Goal: Information Seeking & Learning: Check status

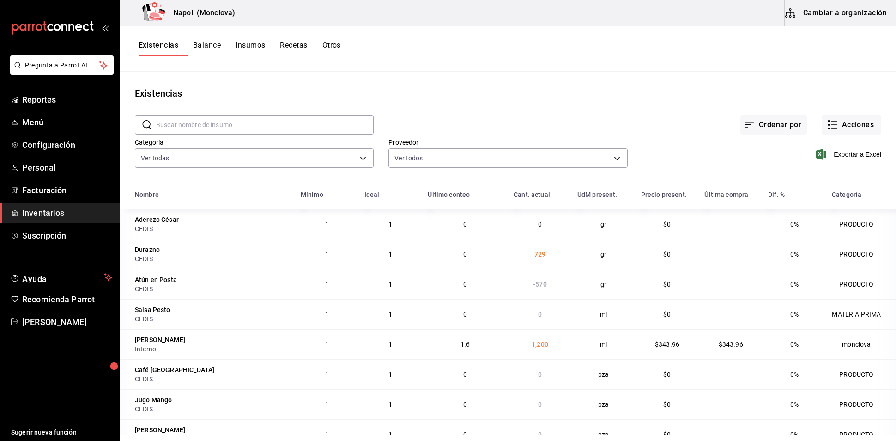
click at [443, 95] on div "Existencias" at bounding box center [508, 93] width 776 height 14
click at [445, 114] on div "Ordenar por Acciones" at bounding box center [628, 117] width 508 height 34
click at [82, 219] on span "Inventarios" at bounding box center [67, 212] width 90 height 12
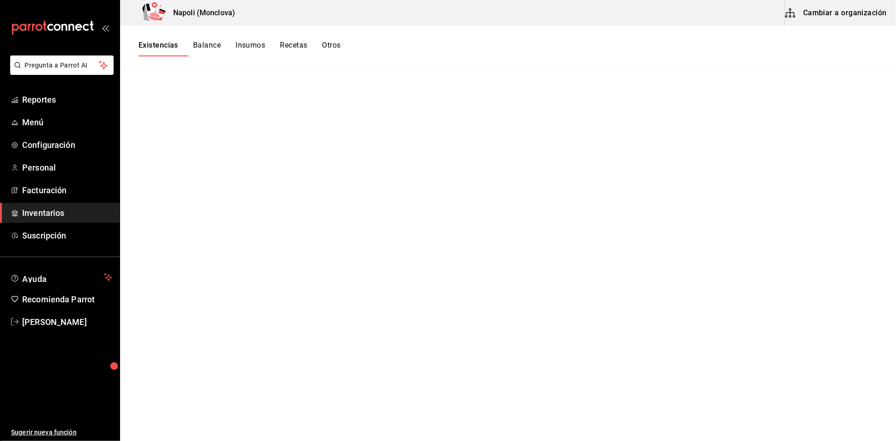
click at [83, 219] on span "Inventarios" at bounding box center [67, 212] width 90 height 12
click at [102, 219] on span "Inventarios" at bounding box center [67, 212] width 90 height 12
click at [70, 196] on span "Facturación" at bounding box center [67, 190] width 90 height 12
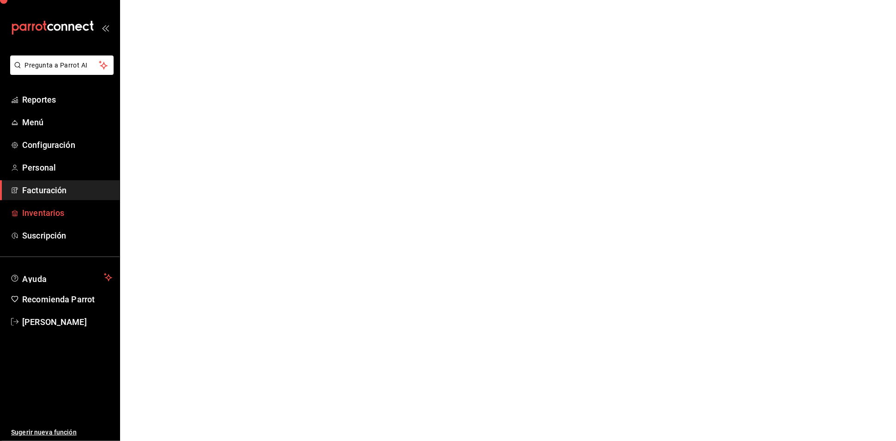
click at [74, 219] on span "Inventarios" at bounding box center [67, 212] width 90 height 12
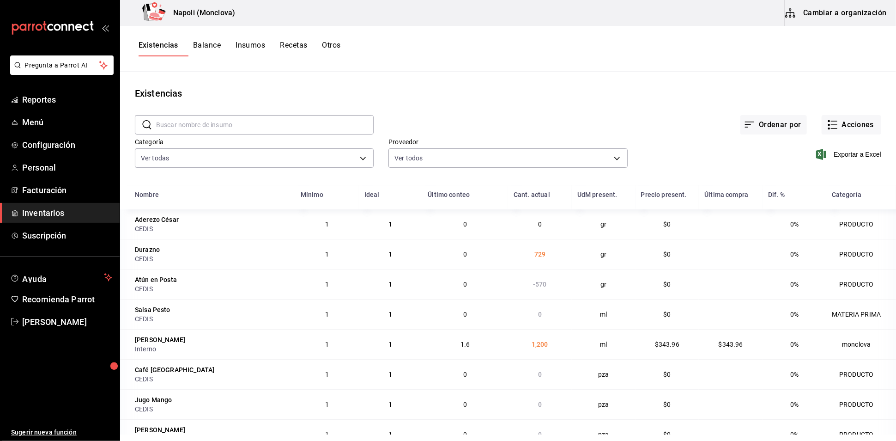
click at [773, 53] on div "Existencias Balance Insumos Recetas Otros" at bounding box center [508, 49] width 776 height 16
click at [502, 140] on div "Proveedor Ver todos 20dab52d-5566-43c6-9ccf-f51c7596d89a,da2fa7ef-c352-4884-b15…" at bounding box center [501, 146] width 254 height 47
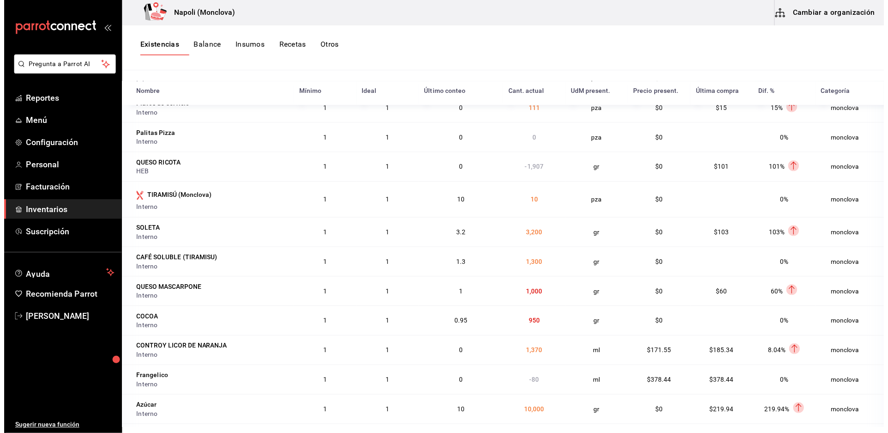
scroll to position [1334, 0]
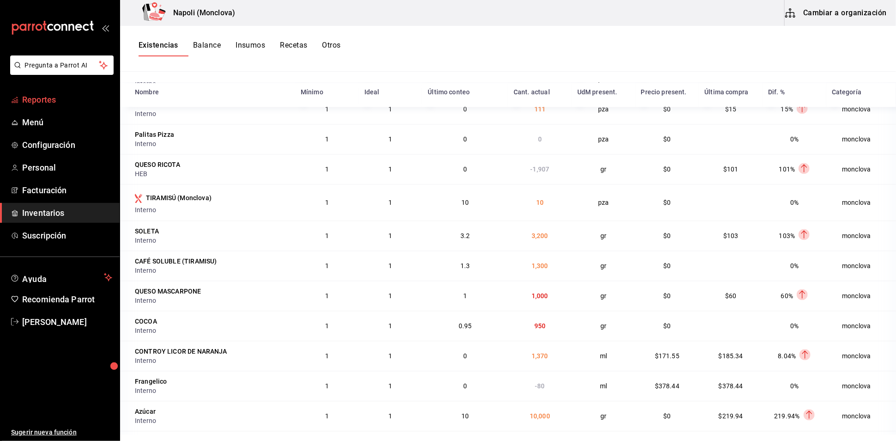
click at [60, 109] on link "Reportes" at bounding box center [60, 100] width 120 height 20
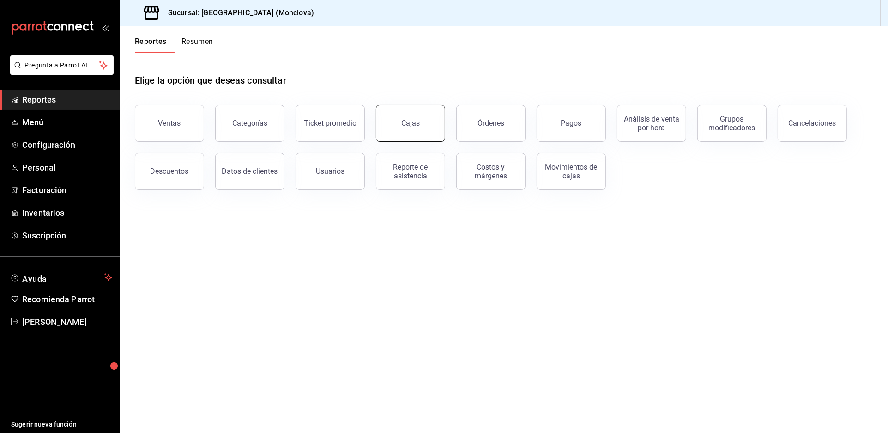
click at [427, 139] on button "Cajas" at bounding box center [410, 123] width 69 height 37
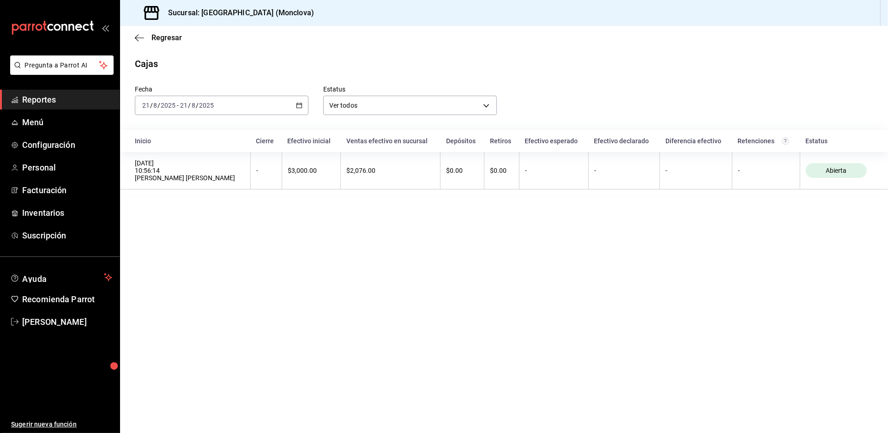
click at [309, 115] on div "[DATE] [DATE] - [DATE] [DATE]" at bounding box center [222, 105] width 174 height 19
click at [169, 42] on span "Regresar" at bounding box center [167, 37] width 30 height 9
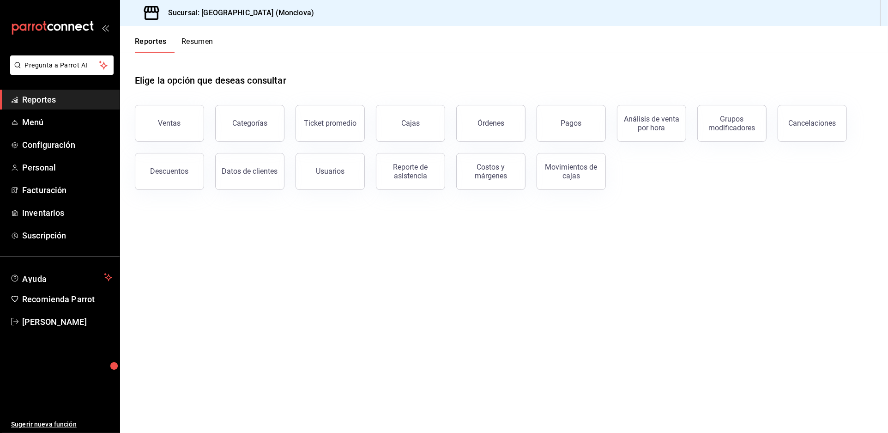
click at [176, 205] on div "Elige la opción que deseas consultar Ventas Categorías Ticket promedio Cajas Ór…" at bounding box center [504, 129] width 768 height 152
click at [179, 190] on button "Descuentos" at bounding box center [169, 171] width 69 height 37
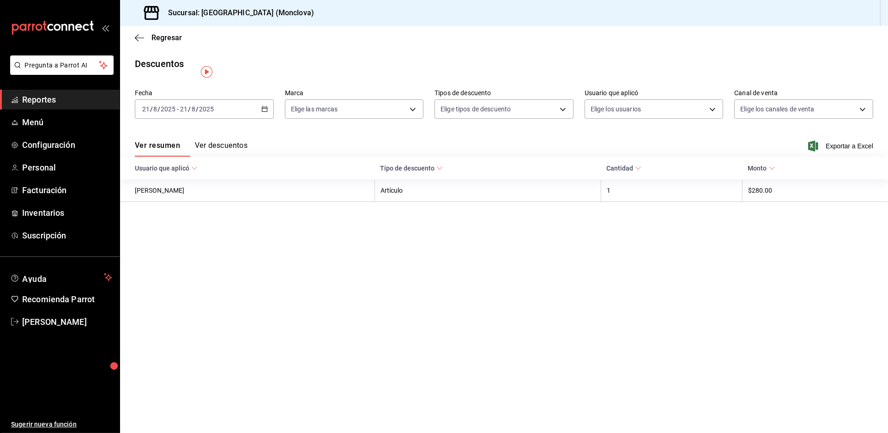
click at [264, 119] on div "[DATE] [DATE] - [DATE] [DATE]" at bounding box center [204, 108] width 139 height 19
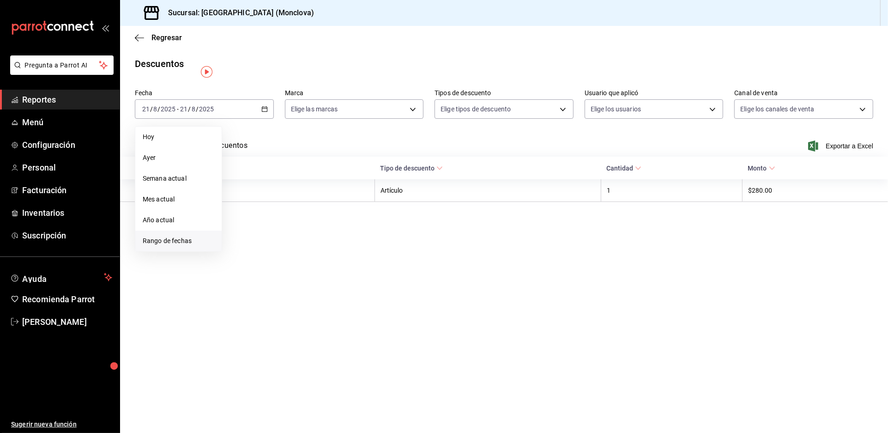
click at [197, 246] on span "Rango de fechas" at bounding box center [179, 241] width 72 height 10
click at [308, 177] on button "1" at bounding box center [307, 170] width 16 height 17
click at [273, 240] on button "20" at bounding box center [274, 231] width 16 height 17
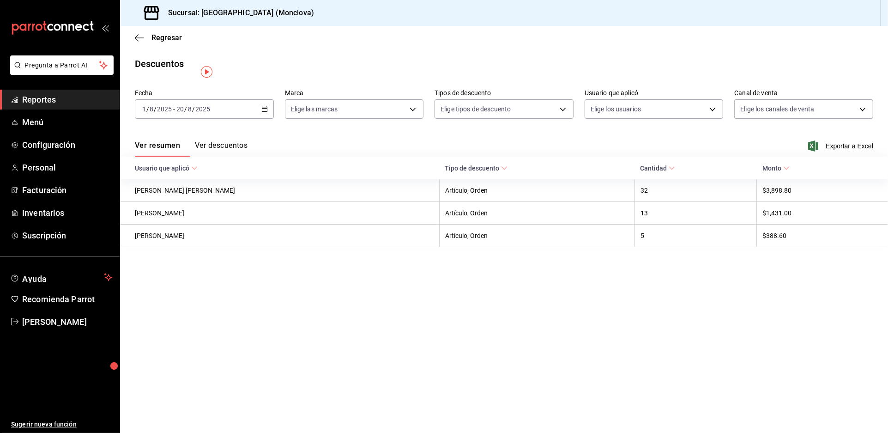
click at [248, 157] on button "Ver descuentos" at bounding box center [221, 149] width 53 height 16
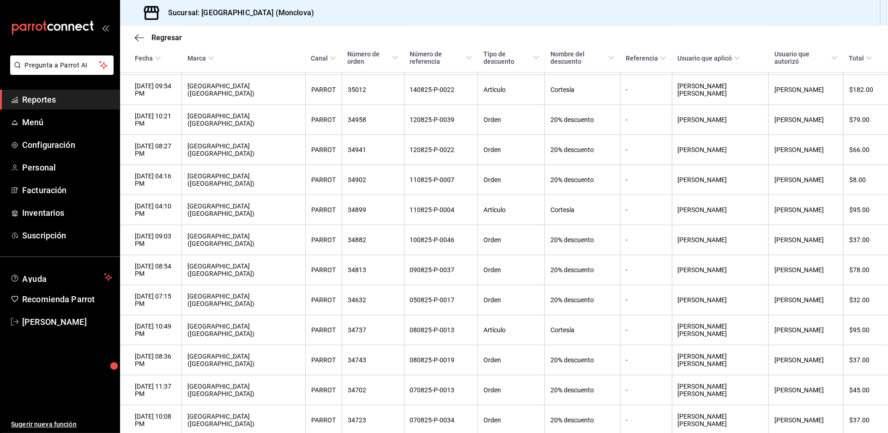
scroll to position [827, 0]
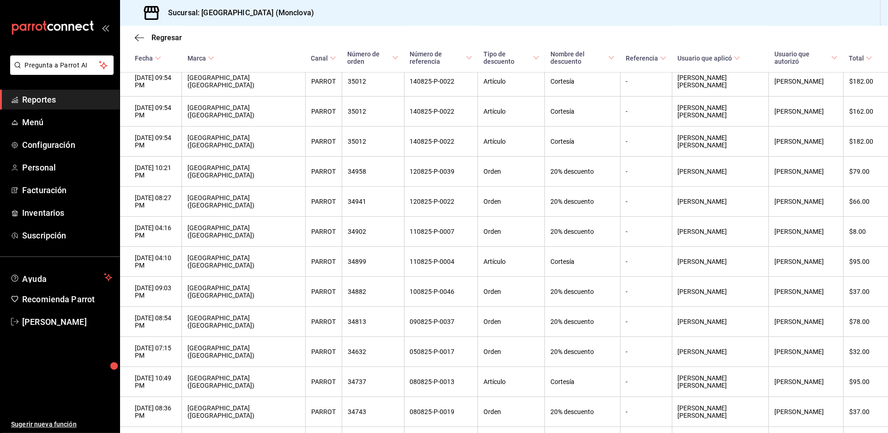
click at [77, 106] on span "Reportes" at bounding box center [67, 99] width 90 height 12
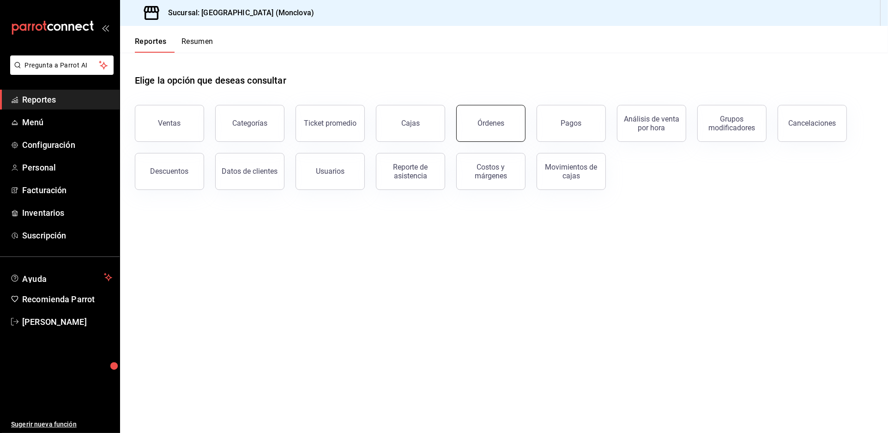
click at [494, 127] on div "Órdenes" at bounding box center [491, 123] width 27 height 9
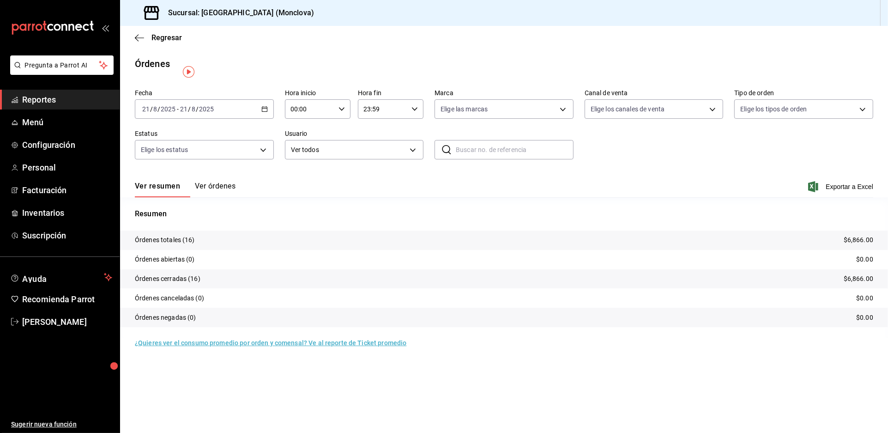
click at [266, 112] on icon "button" at bounding box center [264, 109] width 6 height 6
click at [202, 251] on li "Rango de fechas" at bounding box center [178, 241] width 86 height 21
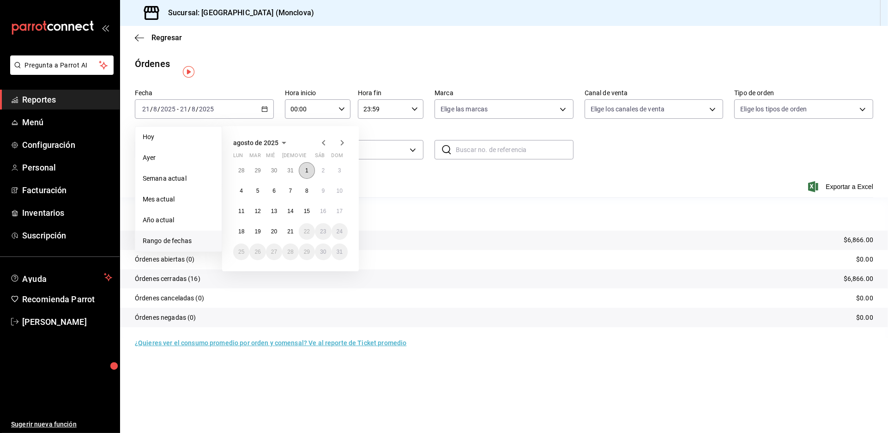
click at [309, 174] on abbr "1" at bounding box center [306, 170] width 3 height 6
click at [281, 240] on button "20" at bounding box center [274, 231] width 16 height 17
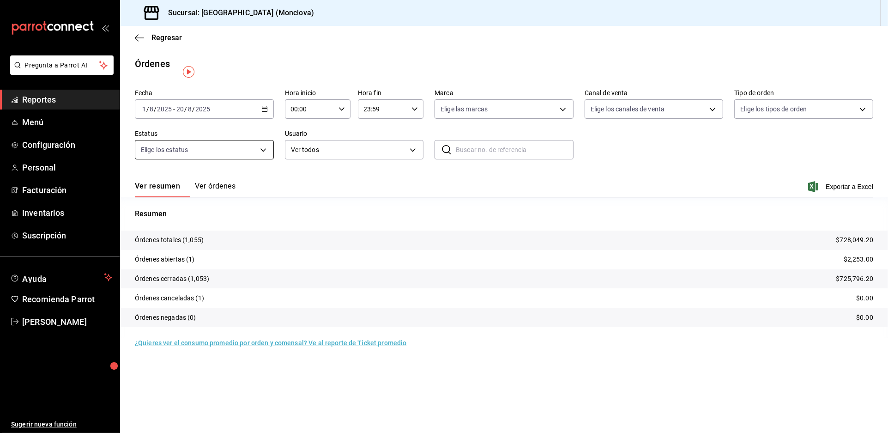
click at [268, 162] on body "Pregunta a Parrot AI Reportes Menú Configuración Personal Facturación Inventari…" at bounding box center [444, 216] width 888 height 433
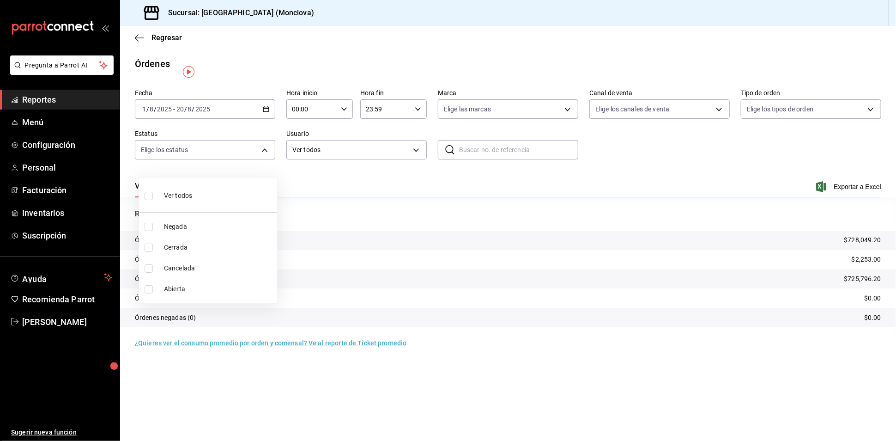
click at [143, 292] on li "Abierta" at bounding box center [208, 289] width 138 height 21
type input "OPEN"
checkbox input "true"
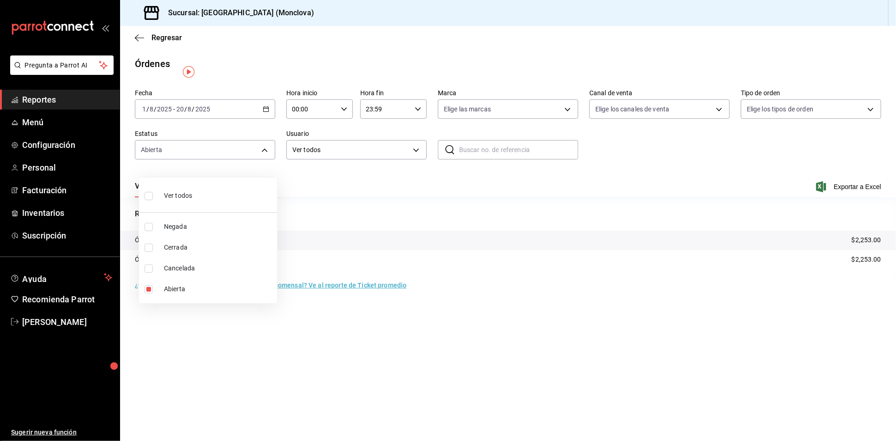
click at [425, 214] on div at bounding box center [448, 220] width 896 height 441
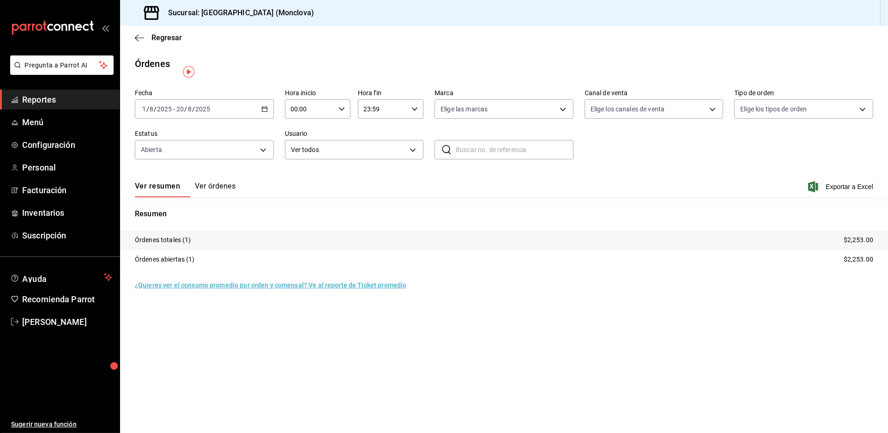
click at [228, 196] on button "Ver órdenes" at bounding box center [215, 190] width 41 height 16
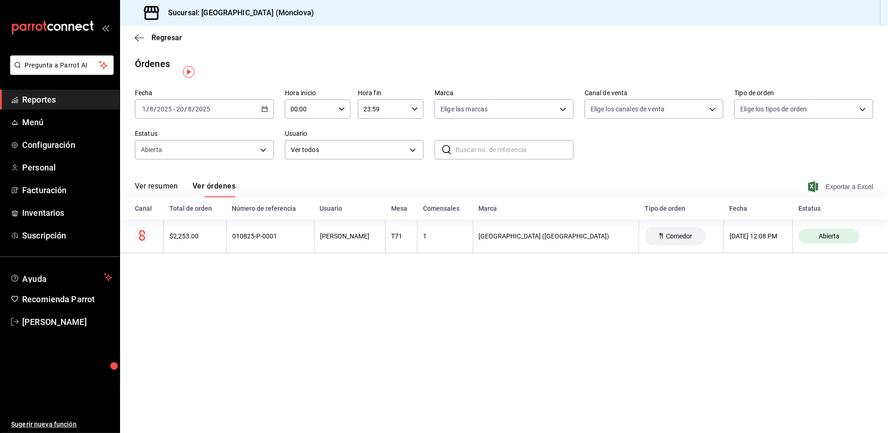
click at [845, 192] on span "Exportar a Excel" at bounding box center [841, 186] width 63 height 11
click at [182, 190] on div "Ver resumen Ver órdenes Exportar a Excel" at bounding box center [504, 183] width 739 height 27
click at [178, 194] on button "Ver resumen" at bounding box center [156, 190] width 43 height 16
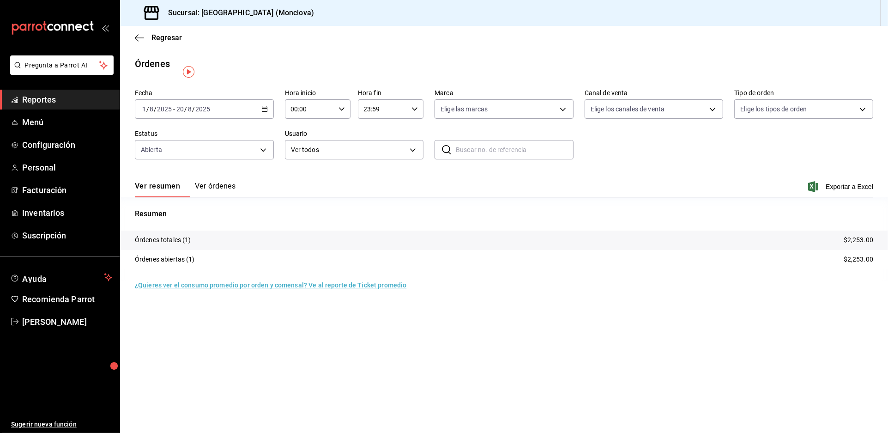
click at [236, 197] on button "Ver órdenes" at bounding box center [215, 190] width 41 height 16
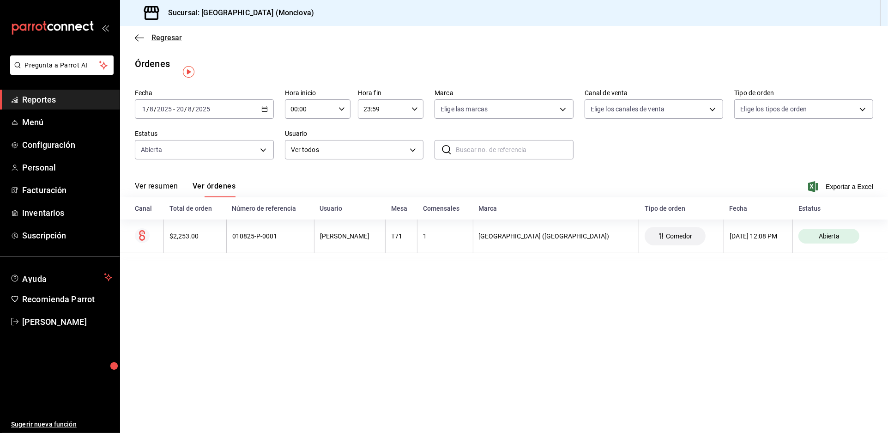
click at [161, 40] on span "Regresar" at bounding box center [167, 37] width 30 height 9
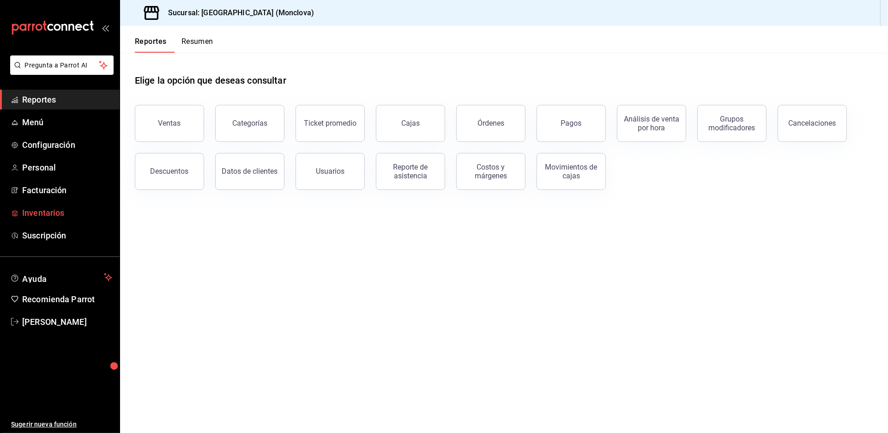
click at [89, 219] on span "Inventarios" at bounding box center [67, 212] width 90 height 12
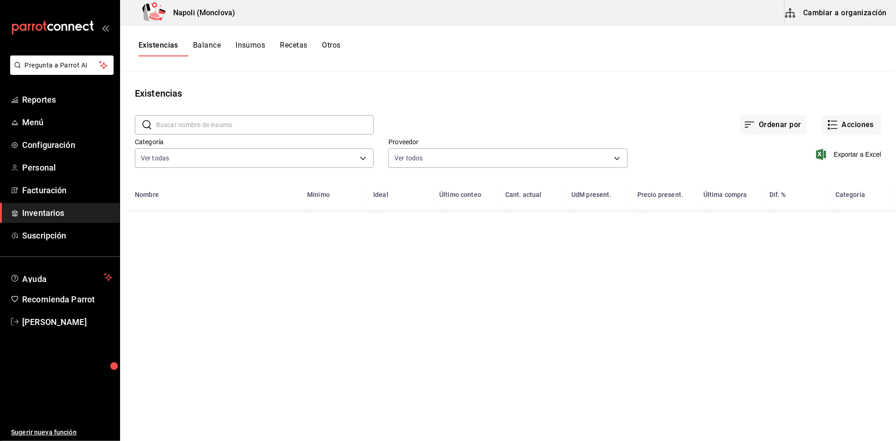
click at [221, 120] on div "​ ​" at bounding box center [254, 124] width 239 height 19
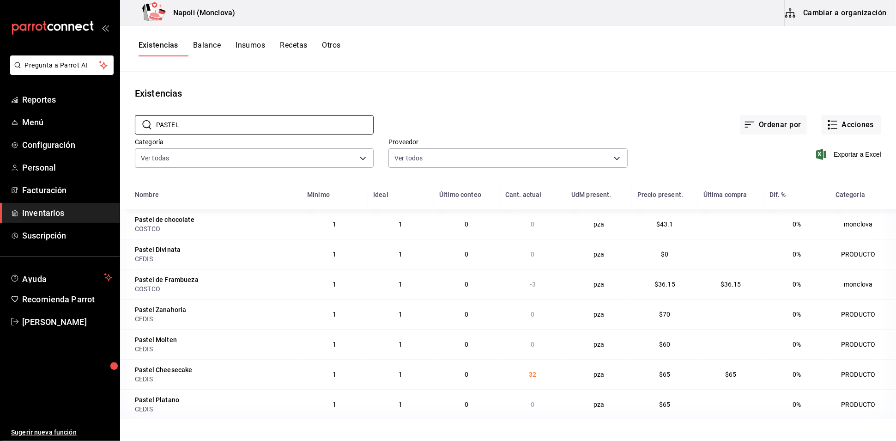
scroll to position [7, 0]
click at [183, 120] on input "PASTEL" at bounding box center [265, 124] width 218 height 18
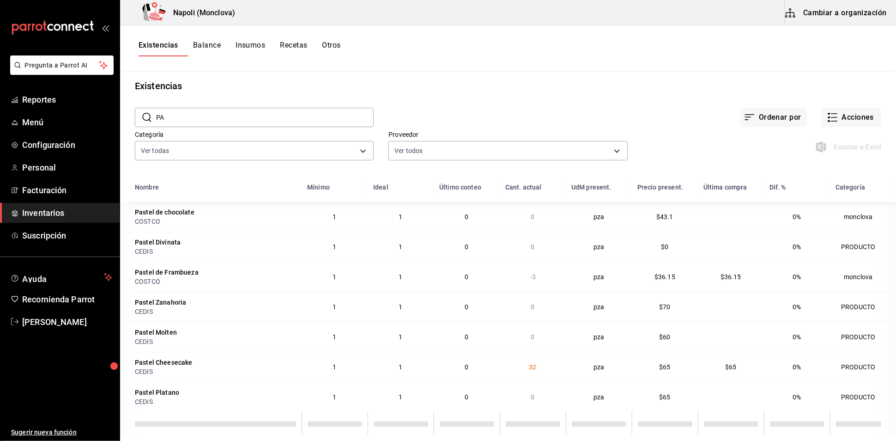
type input "P"
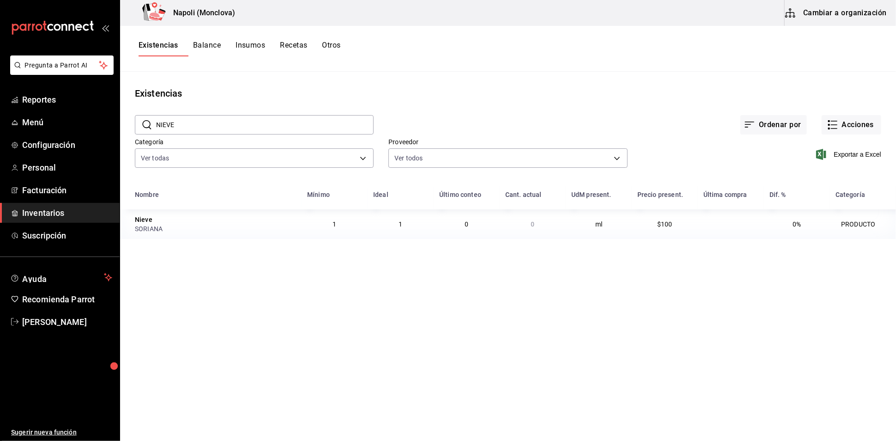
scroll to position [0, 0]
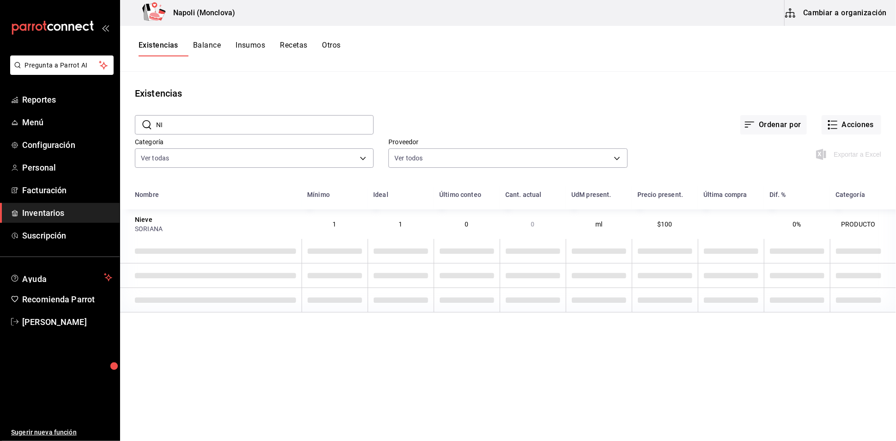
type input "N"
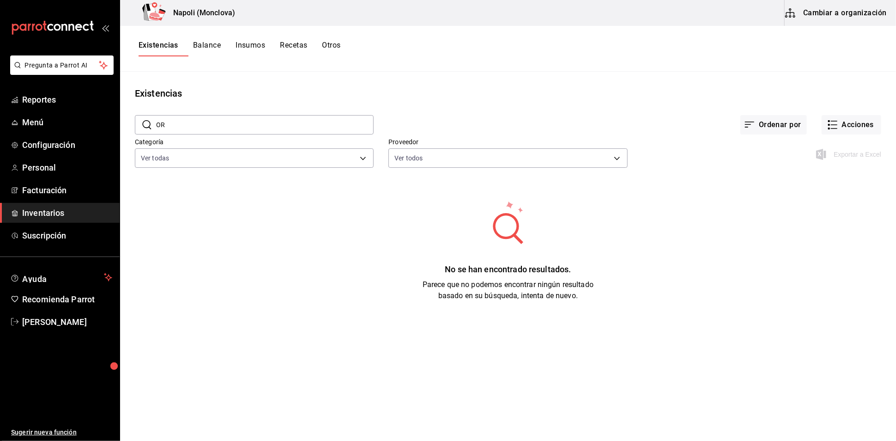
type input "O"
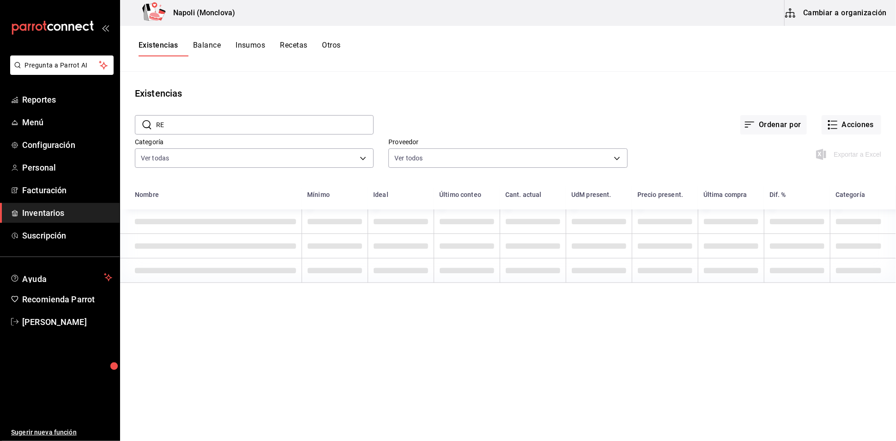
type input "R"
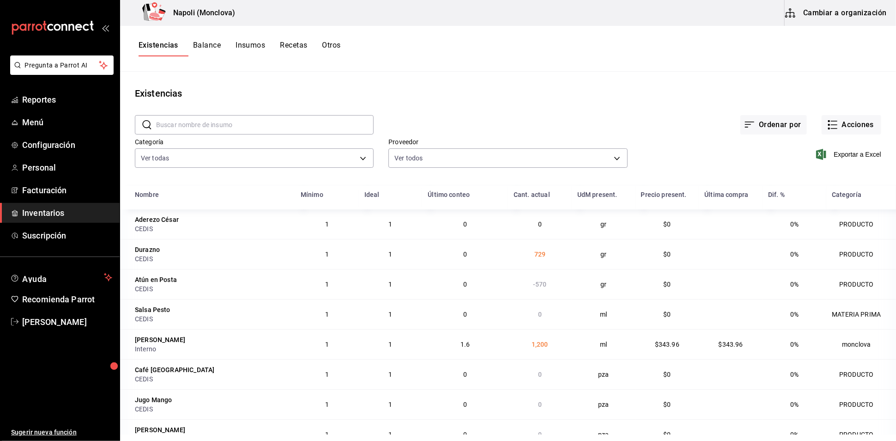
click at [274, 129] on input "text" at bounding box center [265, 124] width 218 height 18
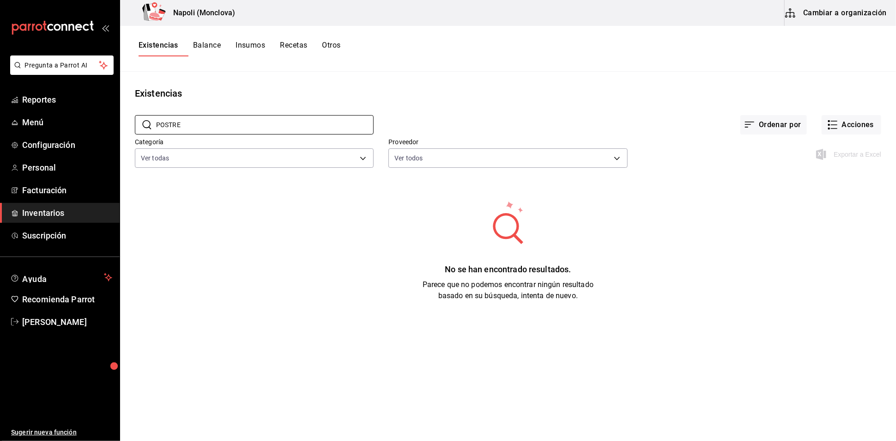
type input "POSTRE"
